Goal: Task Accomplishment & Management: Manage account settings

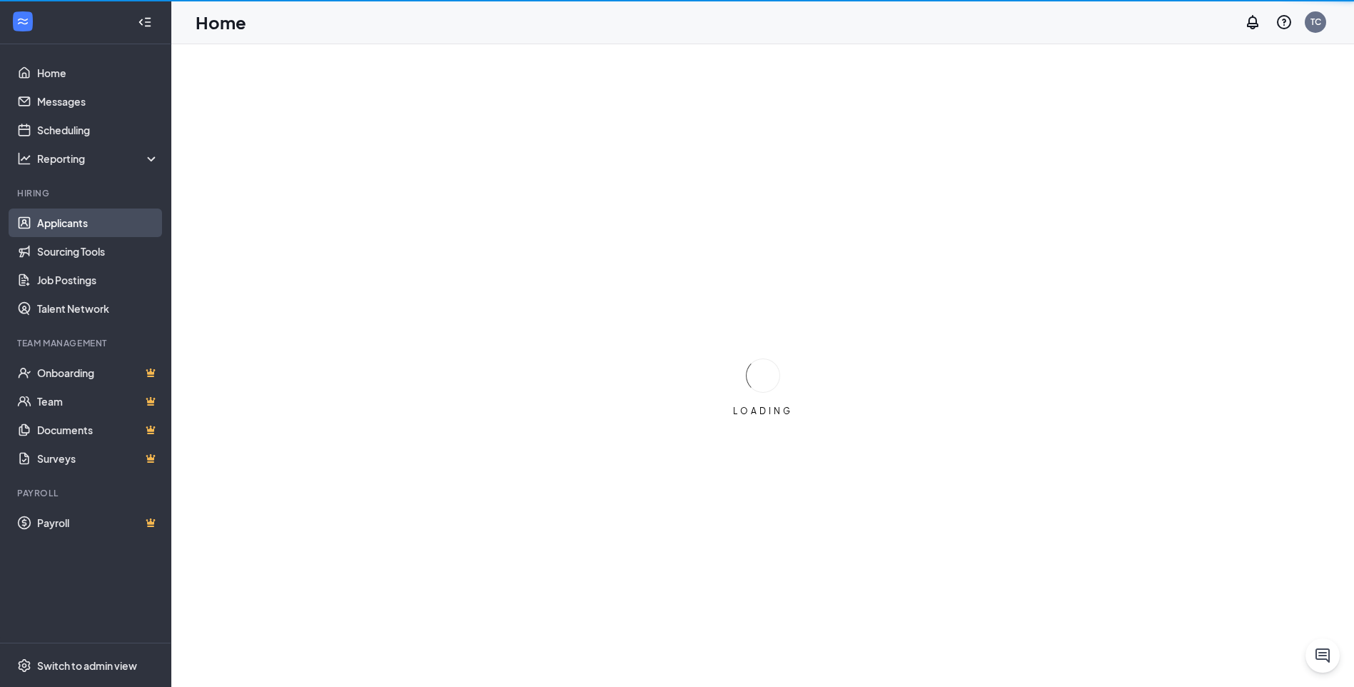
click at [87, 226] on link "Applicants" at bounding box center [98, 222] width 122 height 29
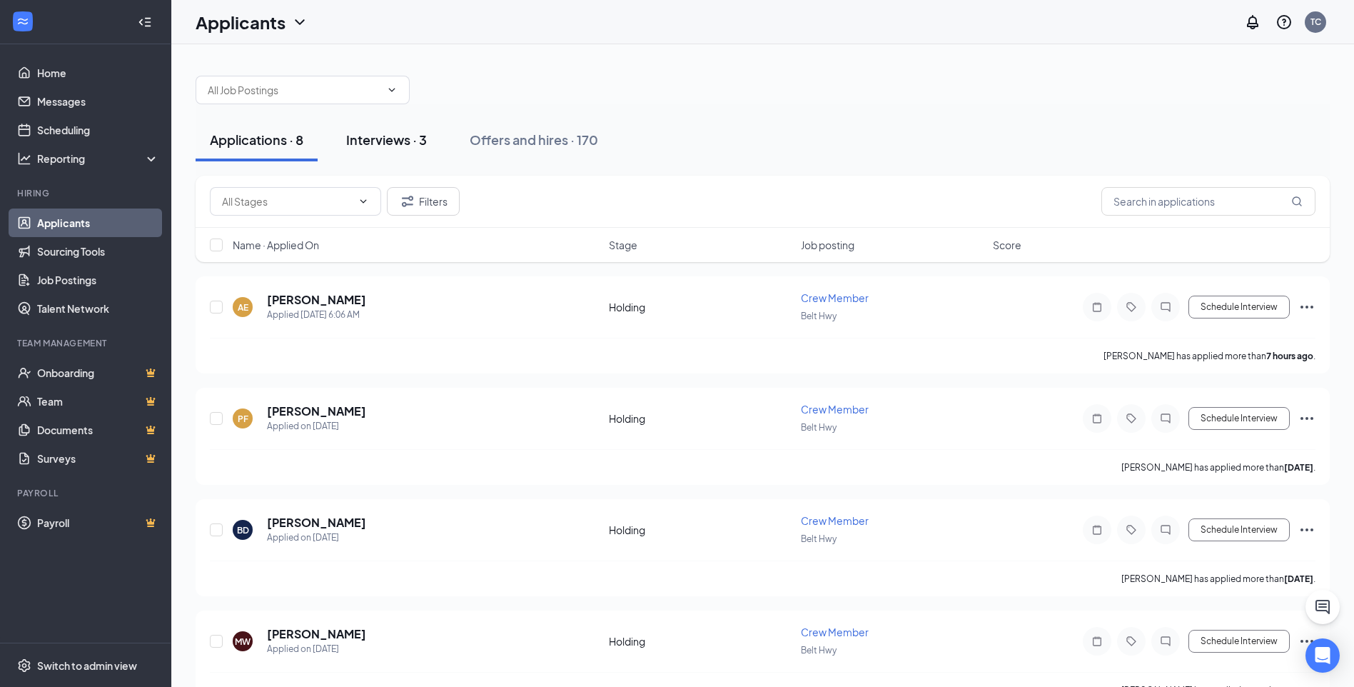
click at [403, 147] on div "Interviews · 3" at bounding box center [386, 140] width 81 height 18
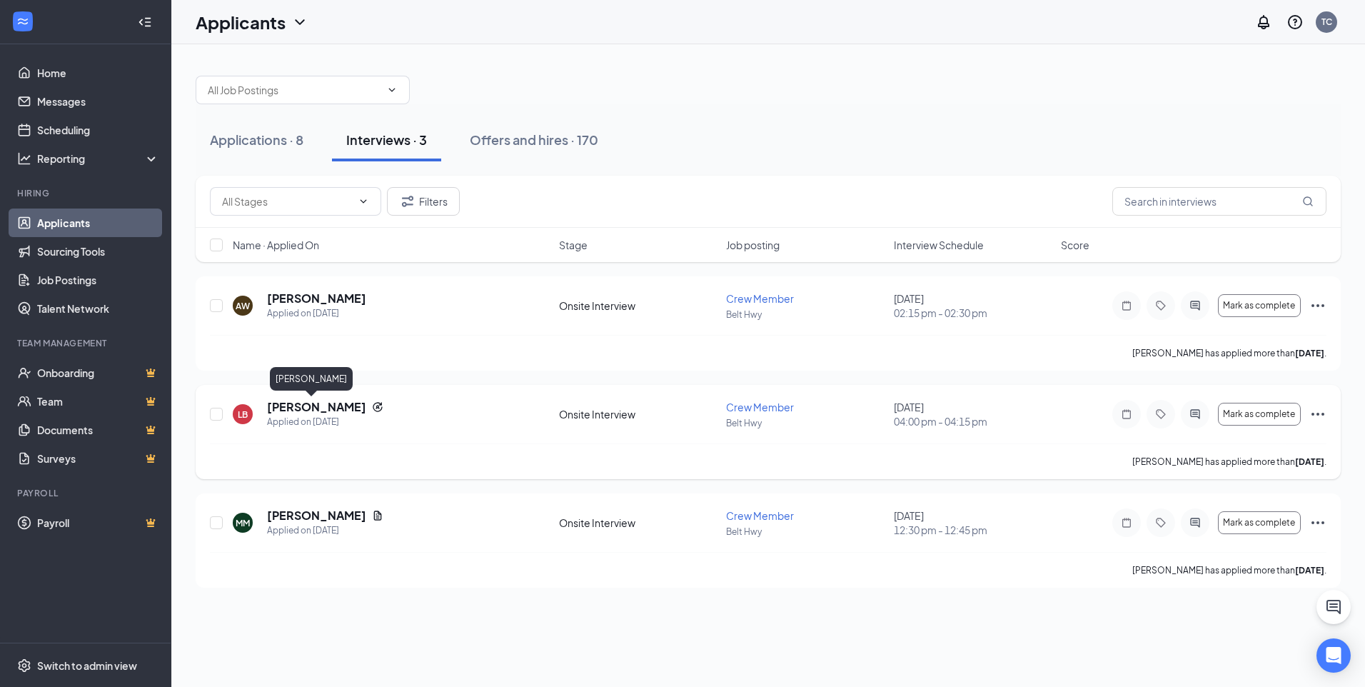
click at [298, 413] on h5 "[PERSON_NAME]" at bounding box center [316, 407] width 99 height 16
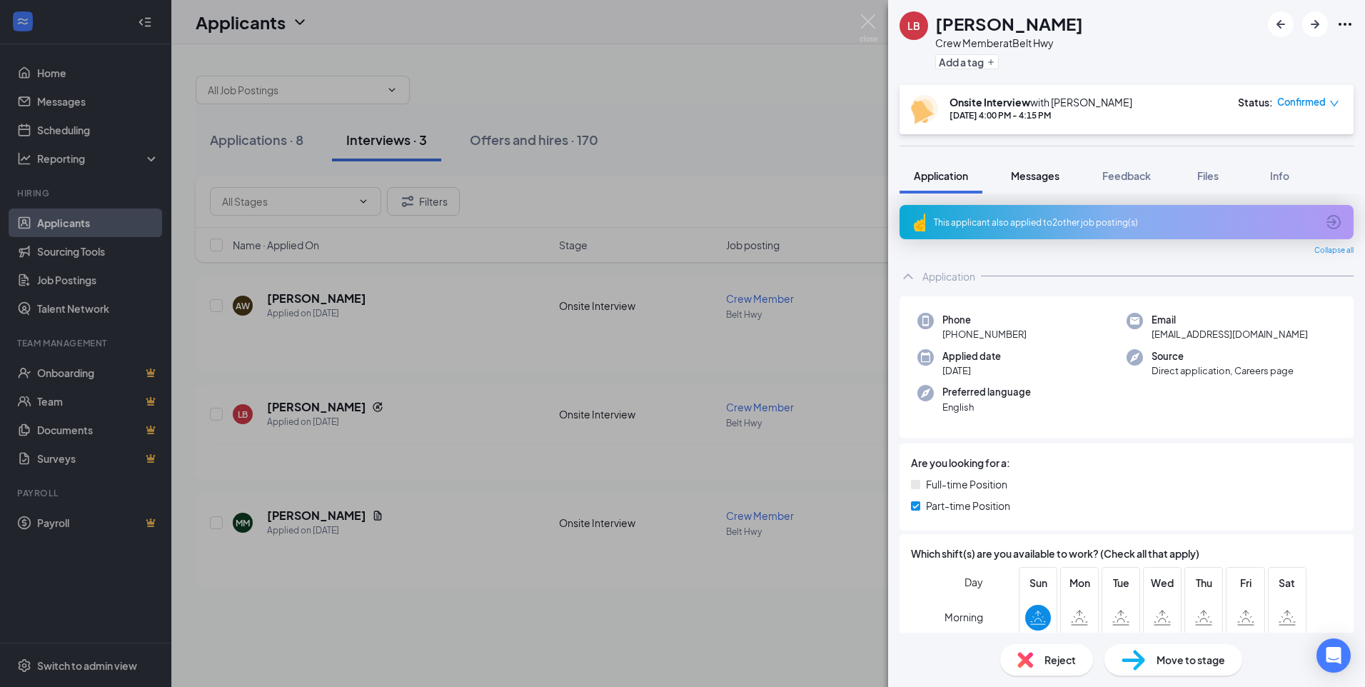
click at [1031, 172] on span "Messages" at bounding box center [1035, 175] width 49 height 13
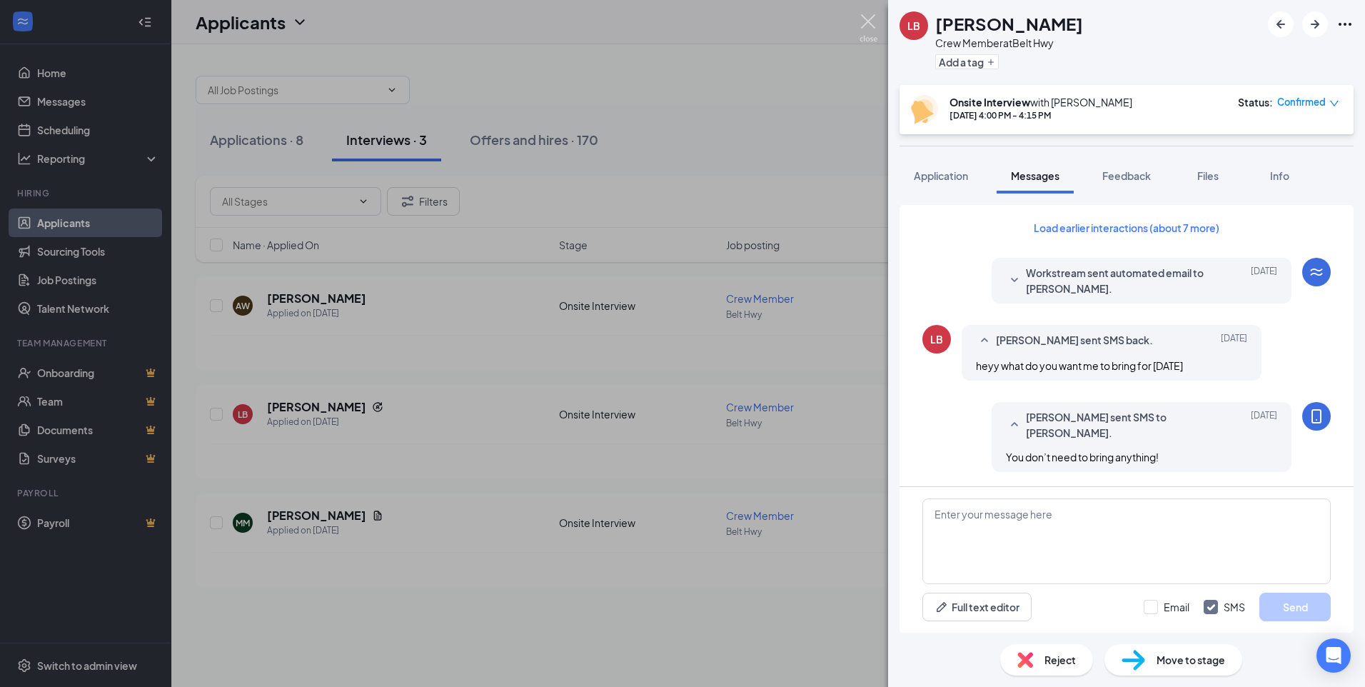
click at [874, 20] on img at bounding box center [868, 28] width 18 height 28
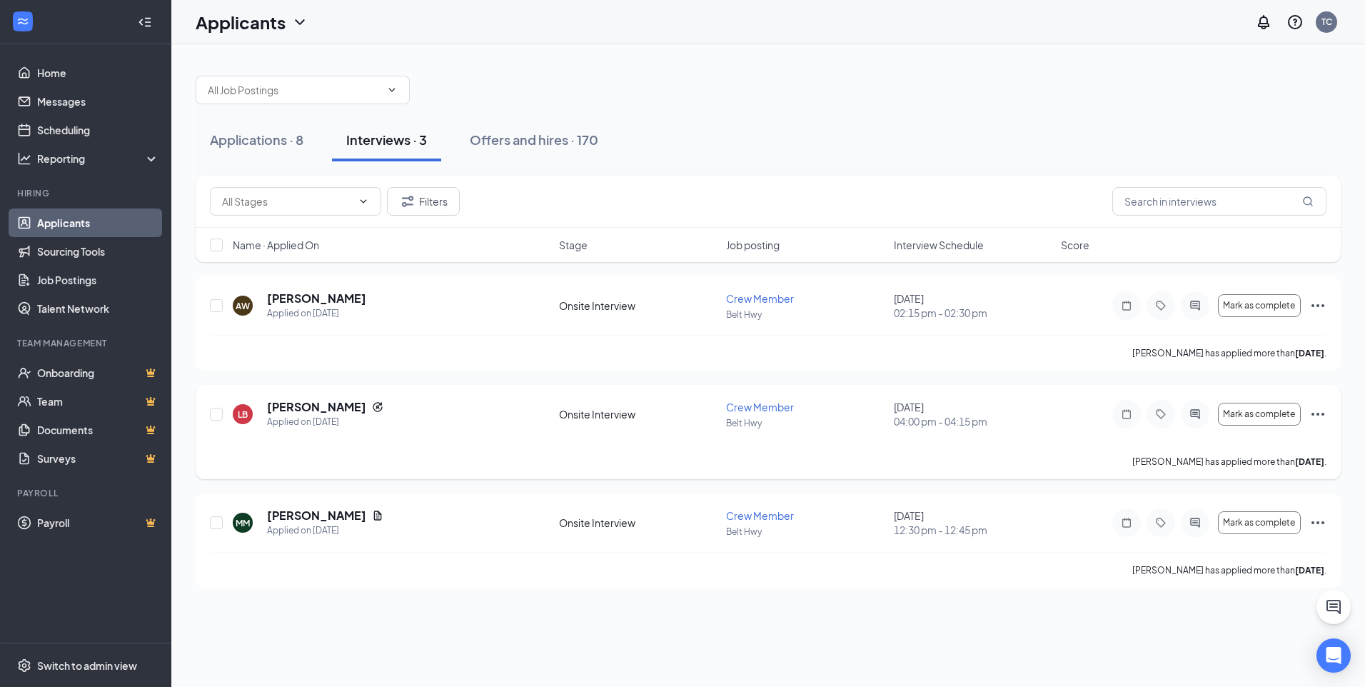
click at [333, 402] on div "[PERSON_NAME]" at bounding box center [325, 407] width 116 height 16
click at [308, 410] on h5 "[PERSON_NAME]" at bounding box center [316, 407] width 99 height 16
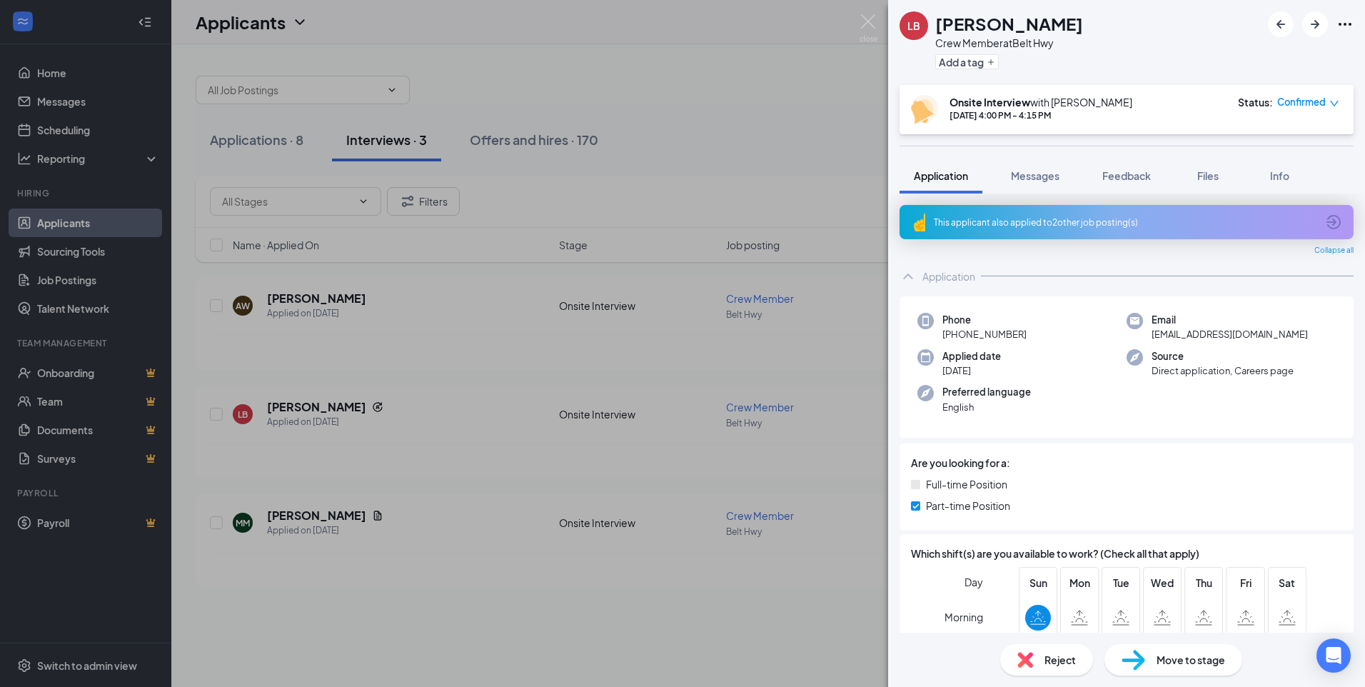
click at [1348, 26] on icon "Ellipses" at bounding box center [1344, 24] width 17 height 17
click at [1261, 56] on link "View full application" at bounding box center [1268, 57] width 154 height 14
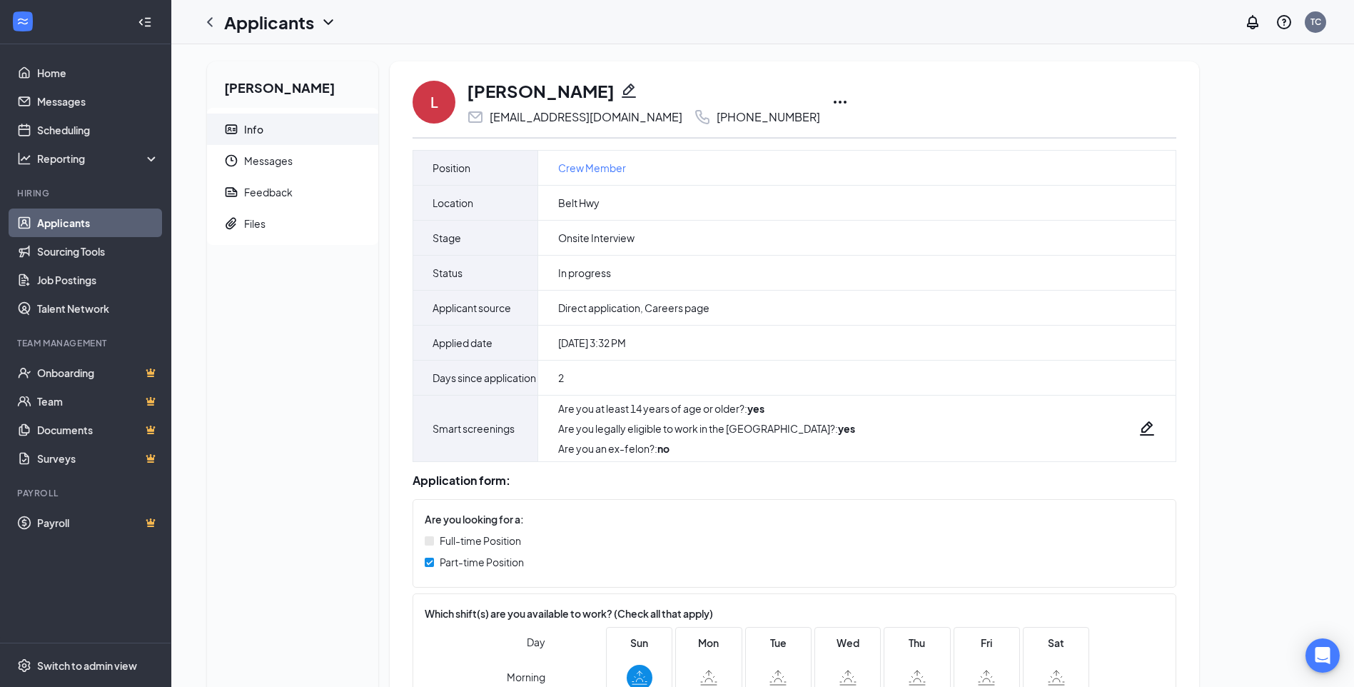
click at [834, 102] on icon "Ellipses" at bounding box center [840, 102] width 13 height 3
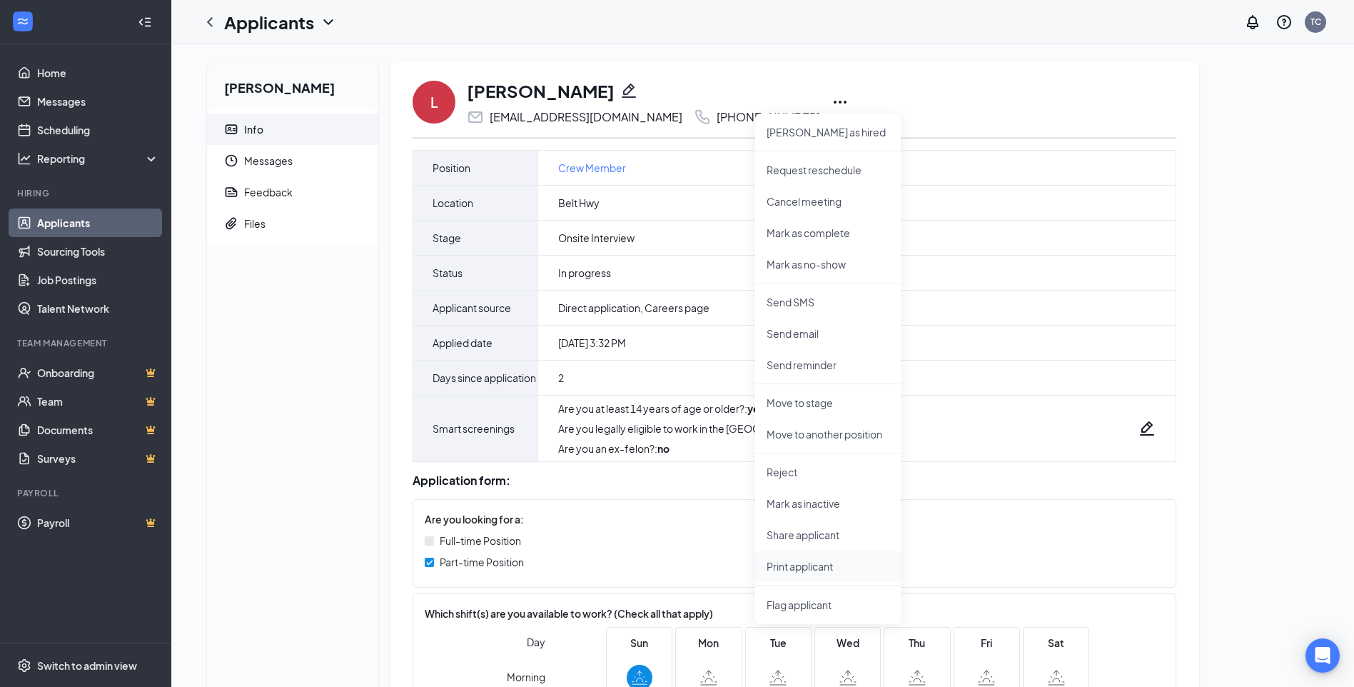
click at [828, 567] on p "Print applicant" at bounding box center [828, 566] width 123 height 14
